Goal: Navigation & Orientation: Go to known website

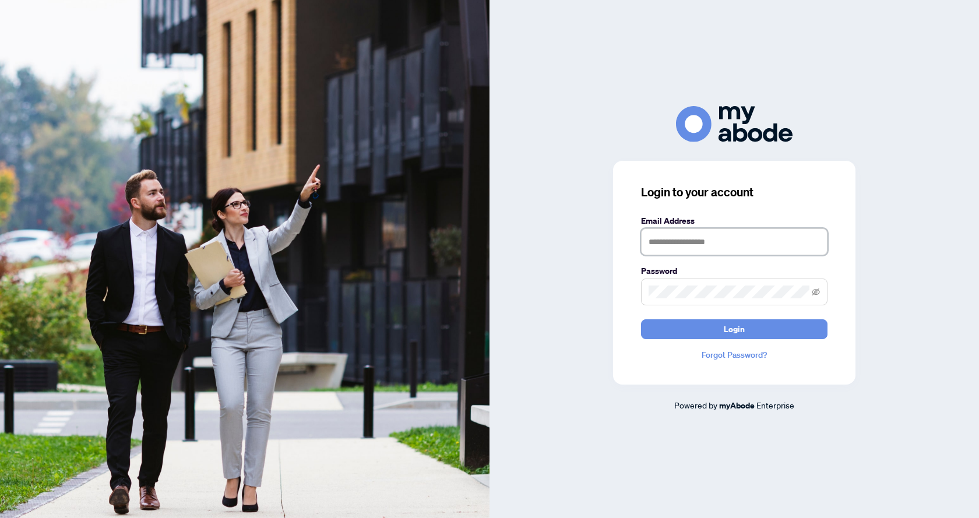
click at [680, 249] on input "text" at bounding box center [734, 241] width 187 height 27
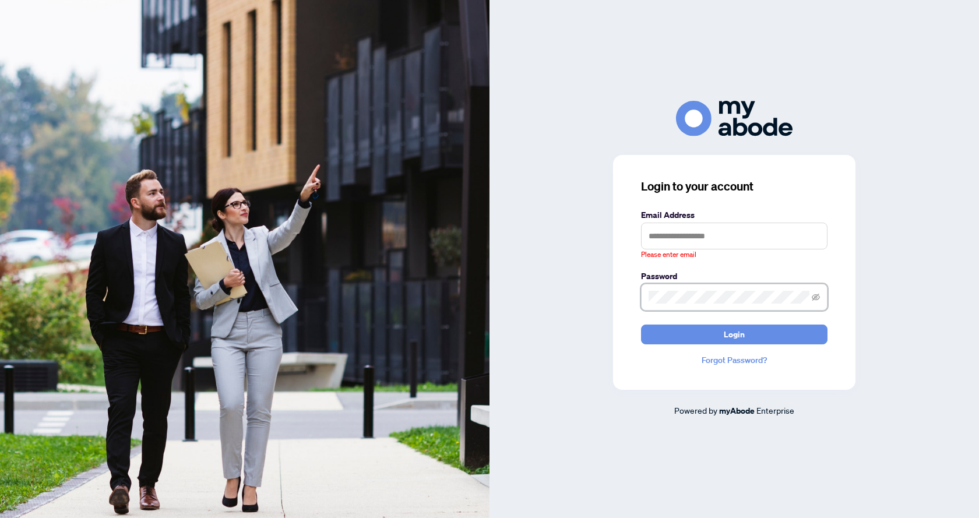
click at [686, 290] on span at bounding box center [734, 297] width 187 height 27
click at [641, 325] on button "Login" at bounding box center [734, 335] width 187 height 20
click at [688, 251] on span "Please enter email" at bounding box center [668, 254] width 55 height 11
click at [687, 241] on input "text" at bounding box center [734, 236] width 187 height 27
type input "**********"
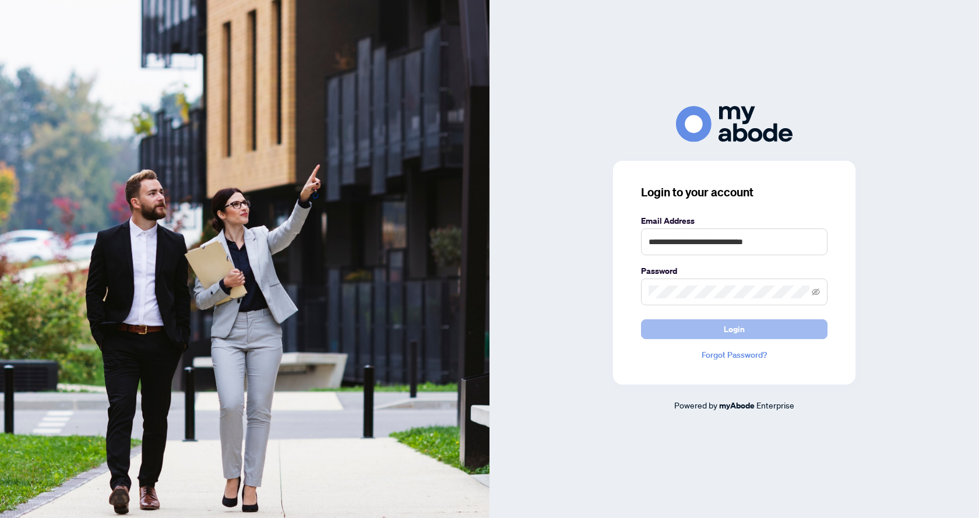
click at [711, 337] on button "Login" at bounding box center [734, 329] width 187 height 20
